Goal: Task Accomplishment & Management: Use online tool/utility

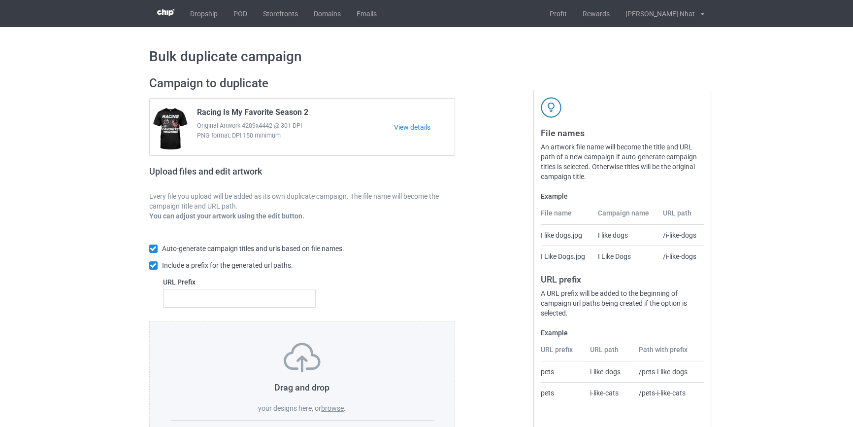
click at [330, 404] on label "browse" at bounding box center [332, 408] width 23 height 8
click at [0, 0] on input "browse" at bounding box center [0, 0] width 0 height 0
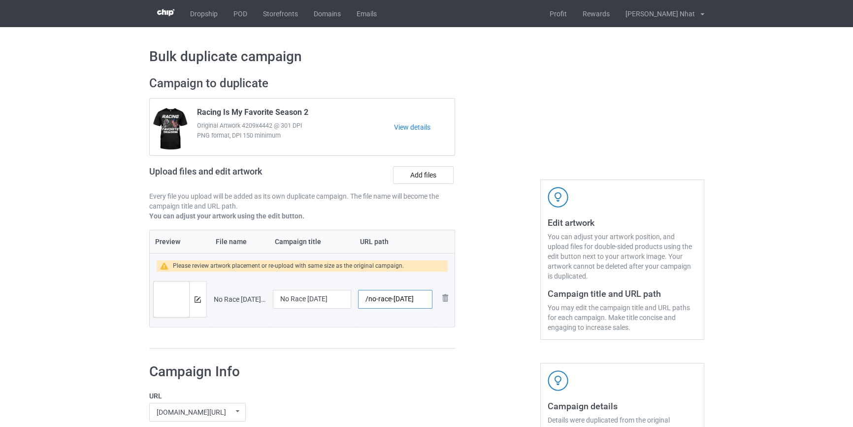
click at [414, 302] on input "/no-race-today" at bounding box center [395, 299] width 74 height 19
type input "/no-race-today-racing"
click at [205, 299] on div at bounding box center [197, 298] width 17 height 35
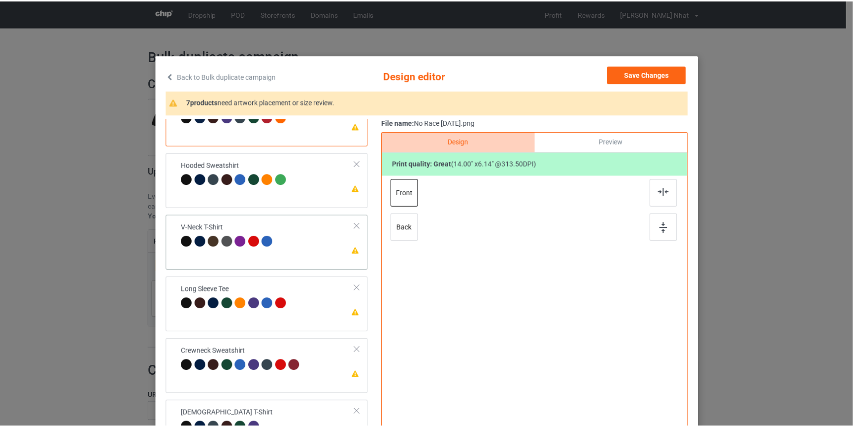
scroll to position [43, 0]
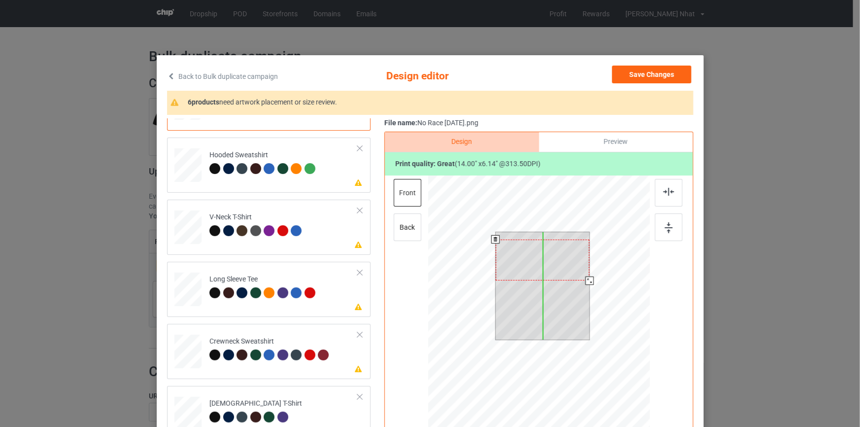
drag, startPoint x: 549, startPoint y: 255, endPoint x: 549, endPoint y: 262, distance: 7.4
click at [549, 262] on div at bounding box center [542, 259] width 94 height 41
drag, startPoint x: 553, startPoint y: 249, endPoint x: 570, endPoint y: 245, distance: 17.2
click at [553, 248] on div at bounding box center [542, 259] width 94 height 41
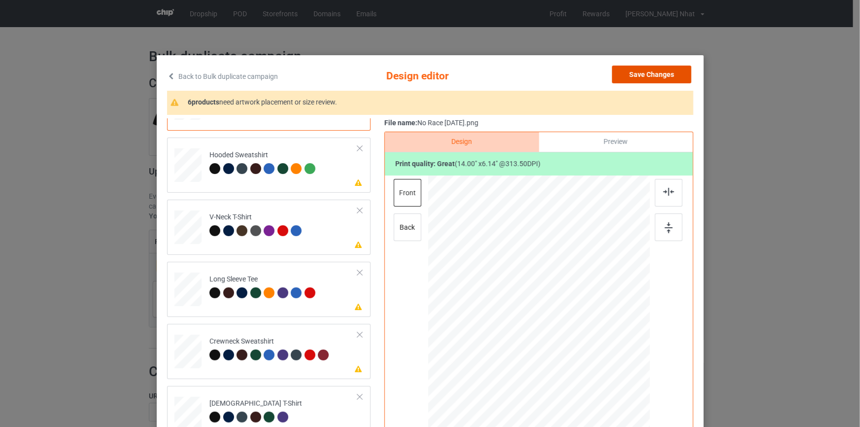
click at [658, 82] on button "Save Changes" at bounding box center [651, 75] width 79 height 18
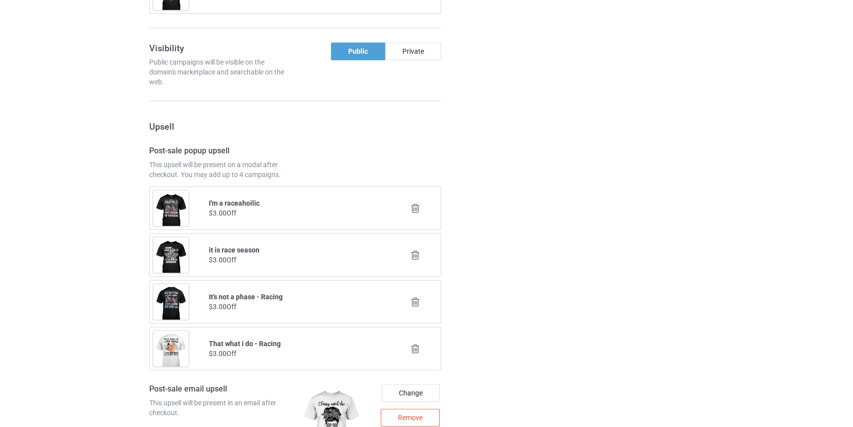
scroll to position [1370, 0]
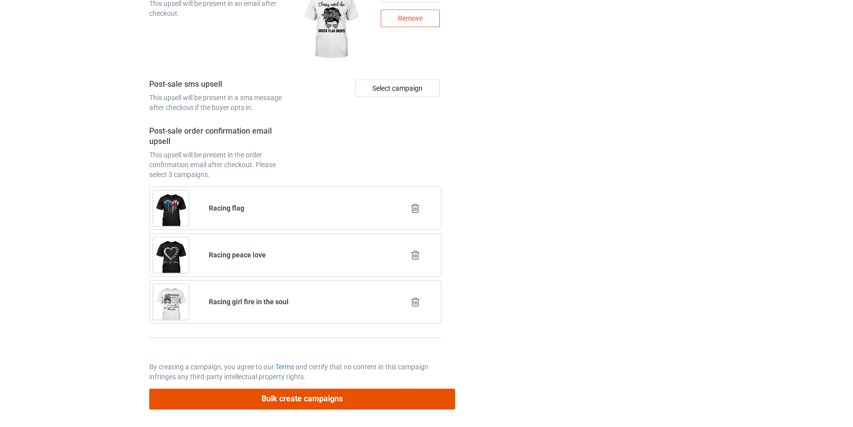
click at [330, 396] on button "Bulk create campaigns" at bounding box center [302, 398] width 306 height 20
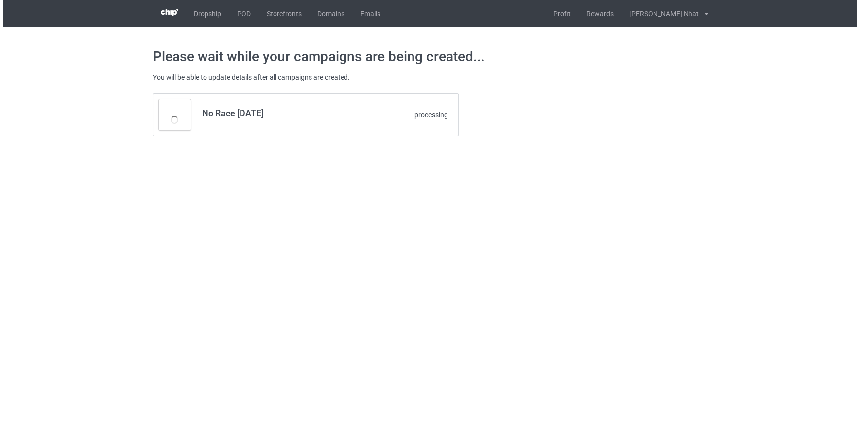
scroll to position [0, 0]
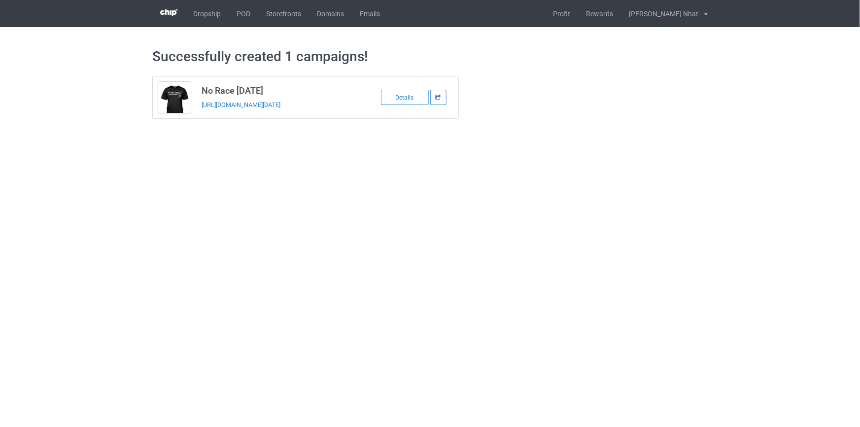
click at [437, 99] on icon at bounding box center [438, 97] width 7 height 5
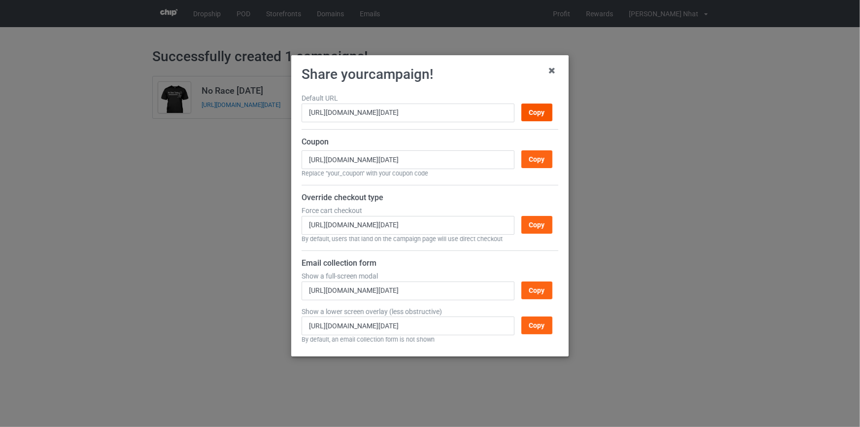
click at [538, 112] on div "Copy" at bounding box center [536, 112] width 31 height 18
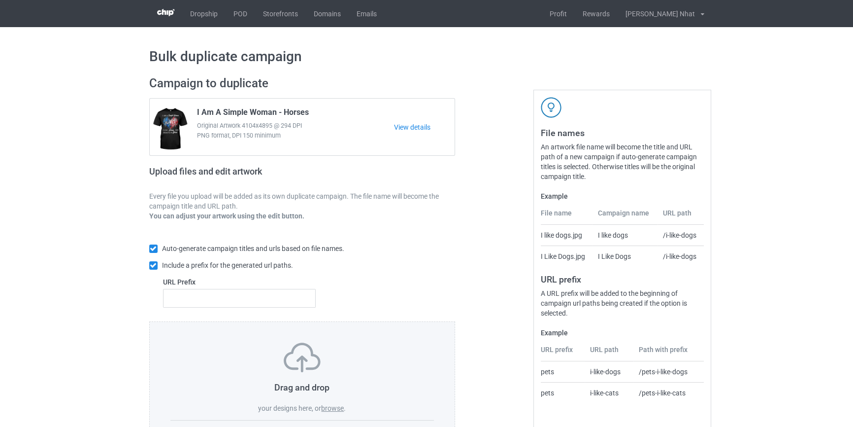
click at [333, 410] on label "browse" at bounding box center [332, 408] width 23 height 8
click at [0, 0] on input "browse" at bounding box center [0, 0] width 0 height 0
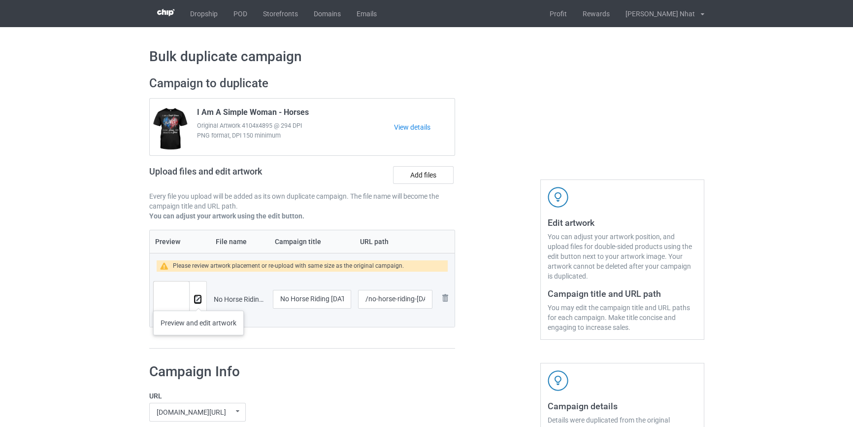
click at [198, 301] on img at bounding box center [198, 299] width 6 height 6
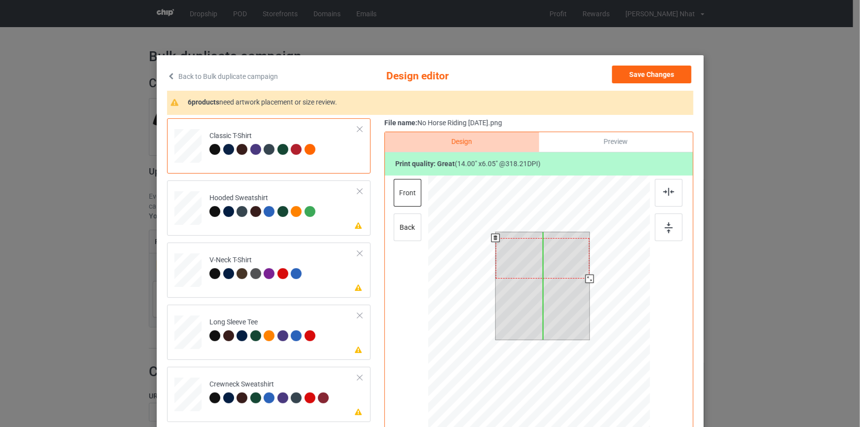
drag, startPoint x: 563, startPoint y: 258, endPoint x: 564, endPoint y: 264, distance: 6.0
click at [564, 264] on div at bounding box center [542, 258] width 94 height 40
click at [572, 261] on div at bounding box center [542, 259] width 94 height 40
click at [572, 261] on div at bounding box center [542, 260] width 94 height 40
click at [566, 259] on div at bounding box center [542, 258] width 94 height 40
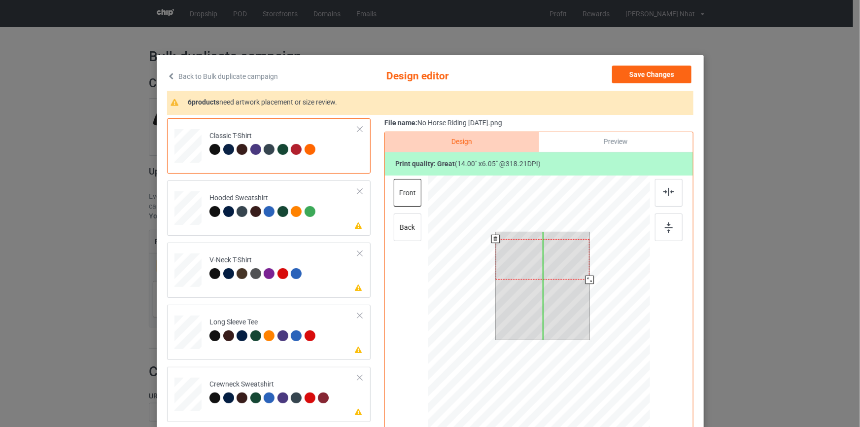
click at [568, 259] on div at bounding box center [542, 259] width 94 height 40
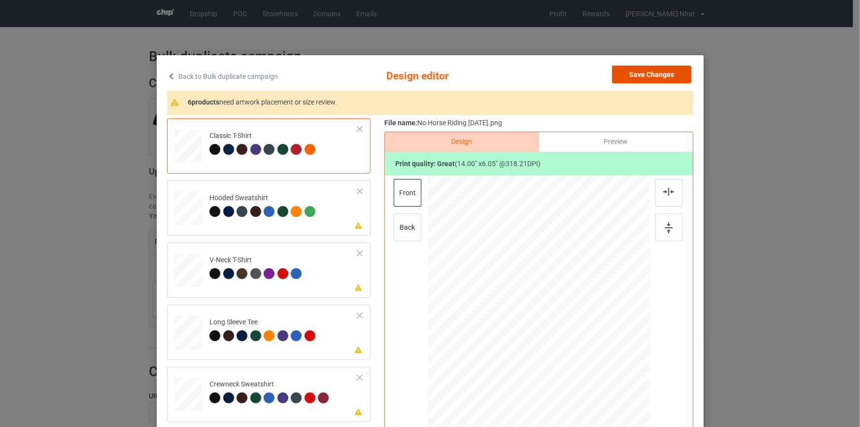
click at [655, 74] on button "Save Changes" at bounding box center [651, 75] width 79 height 18
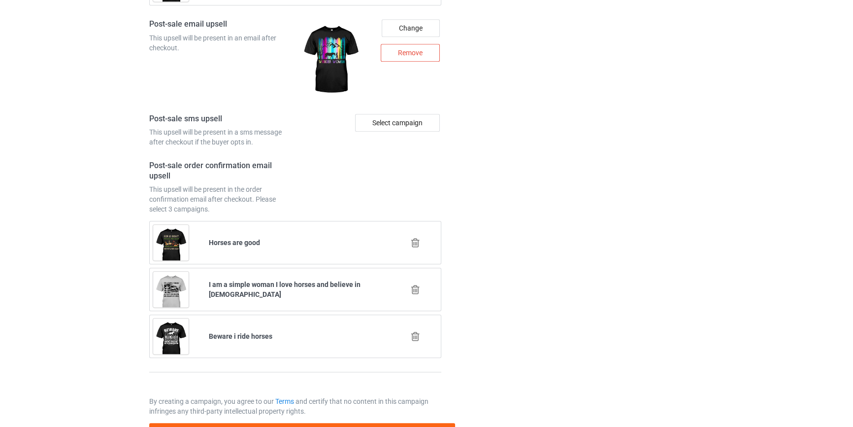
scroll to position [1370, 0]
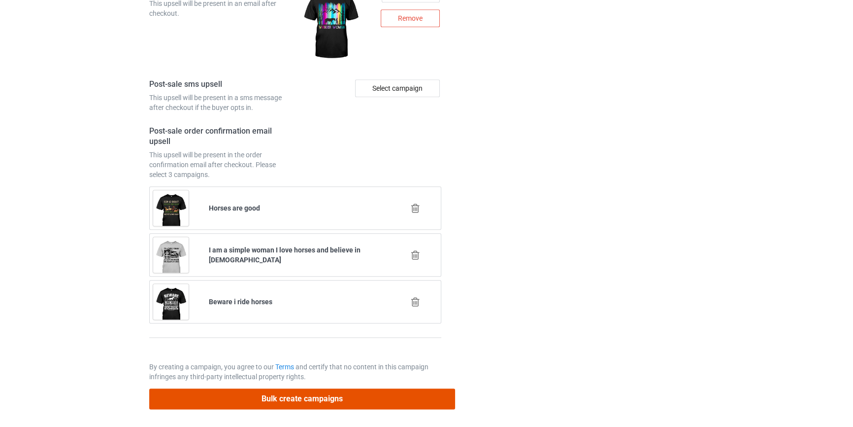
click at [362, 398] on button "Bulk create campaigns" at bounding box center [302, 398] width 306 height 20
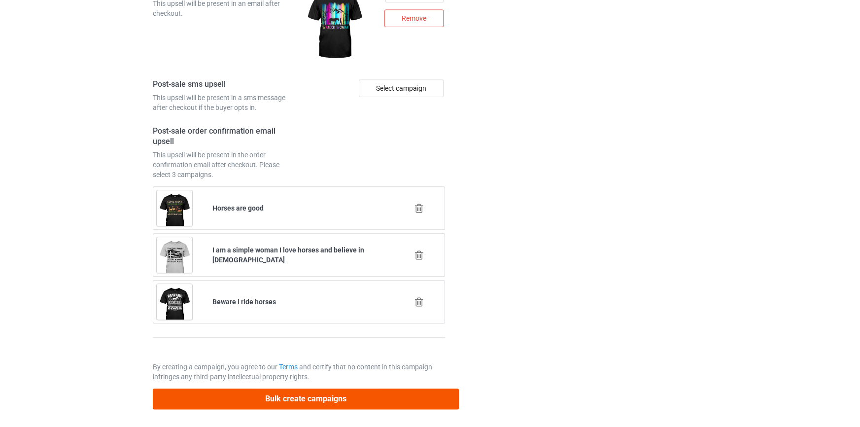
scroll to position [0, 0]
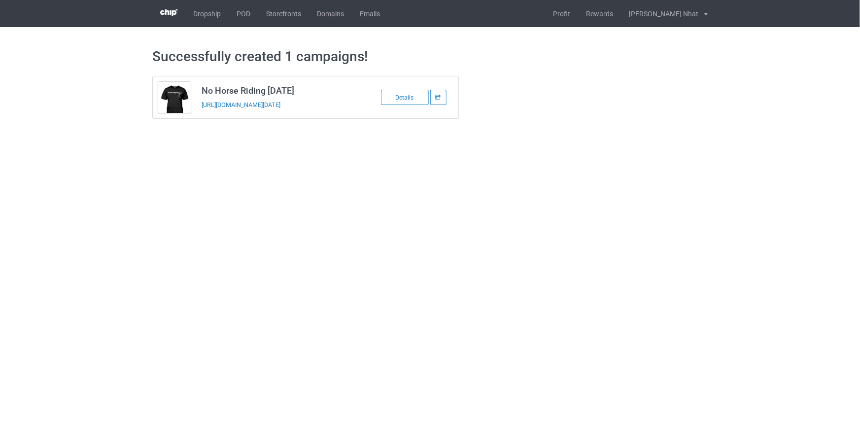
drag, startPoint x: 282, startPoint y: 101, endPoint x: 208, endPoint y: 130, distance: 79.4
click at [208, 130] on div "Successfully created 1 campaigns! No Horse Riding [DATE] [URL][DOMAIN_NAME][DAT…" at bounding box center [429, 83] width 555 height 112
click at [439, 96] on icon at bounding box center [438, 97] width 7 height 5
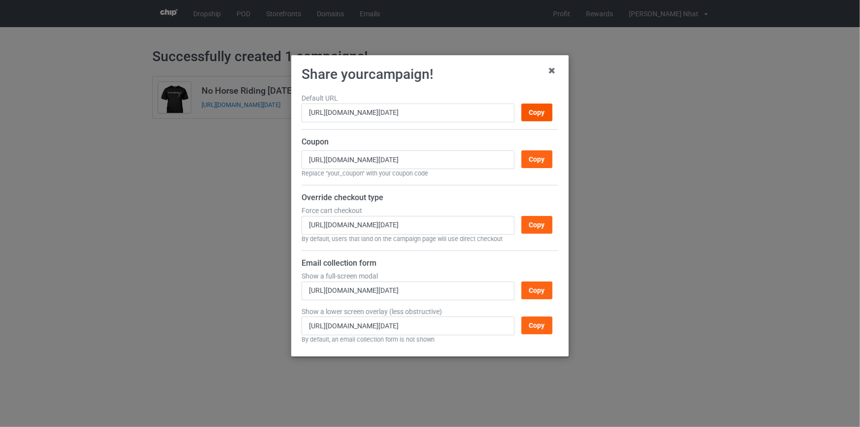
click at [549, 113] on div "Copy" at bounding box center [536, 112] width 31 height 18
